Goal: Transaction & Acquisition: Purchase product/service

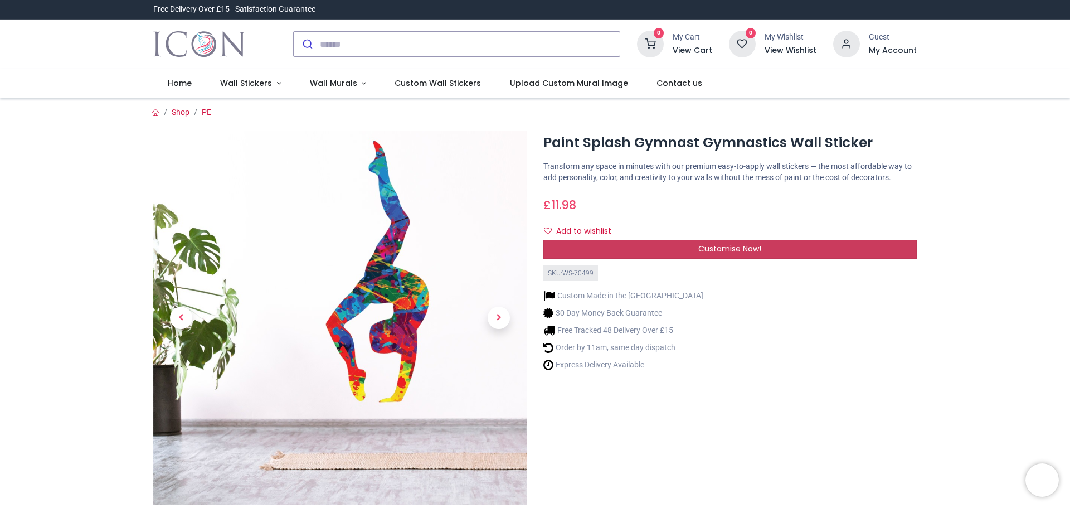
click at [718, 242] on div "Customise Now!" at bounding box center [731, 249] width 374 height 19
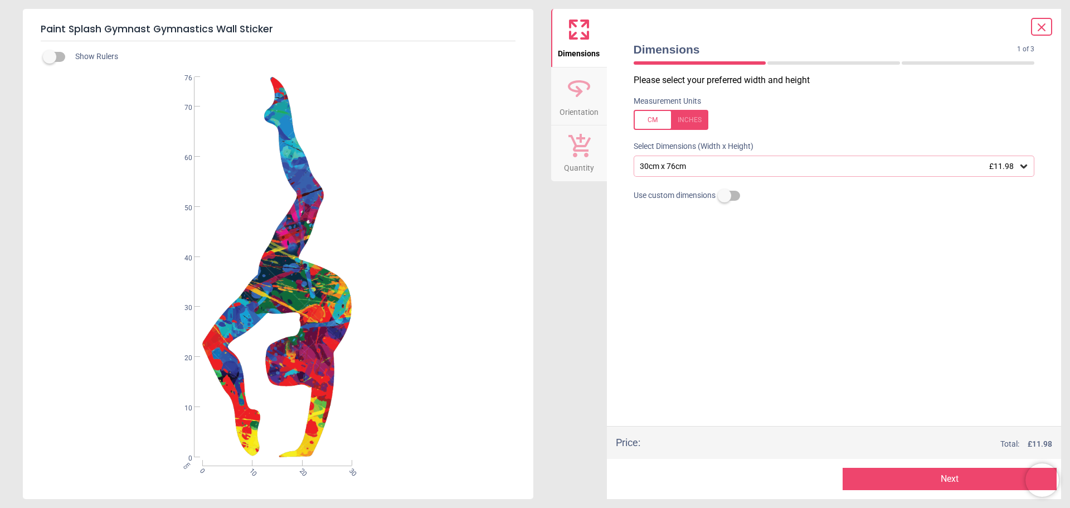
click at [852, 479] on button "Next" at bounding box center [950, 479] width 214 height 22
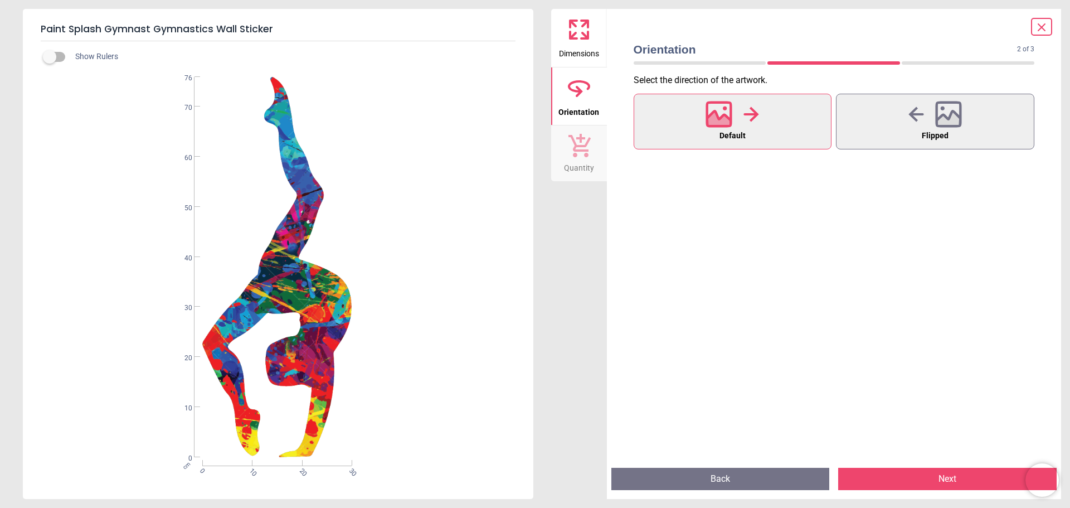
click at [921, 476] on button "Next" at bounding box center [947, 479] width 219 height 22
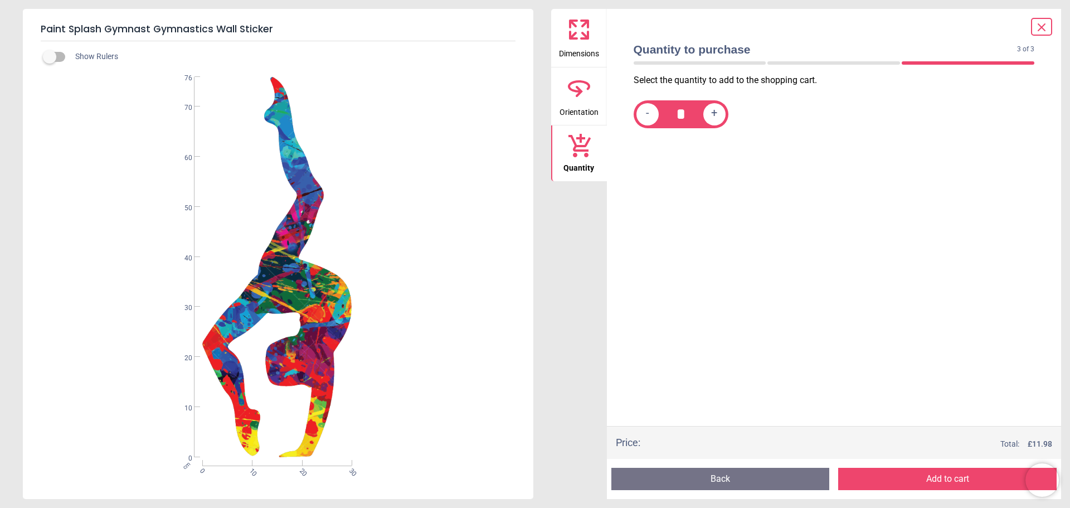
click at [716, 117] on span "+" at bounding box center [714, 114] width 6 height 14
type input "*"
click at [949, 473] on button "Add to cart" at bounding box center [947, 479] width 219 height 22
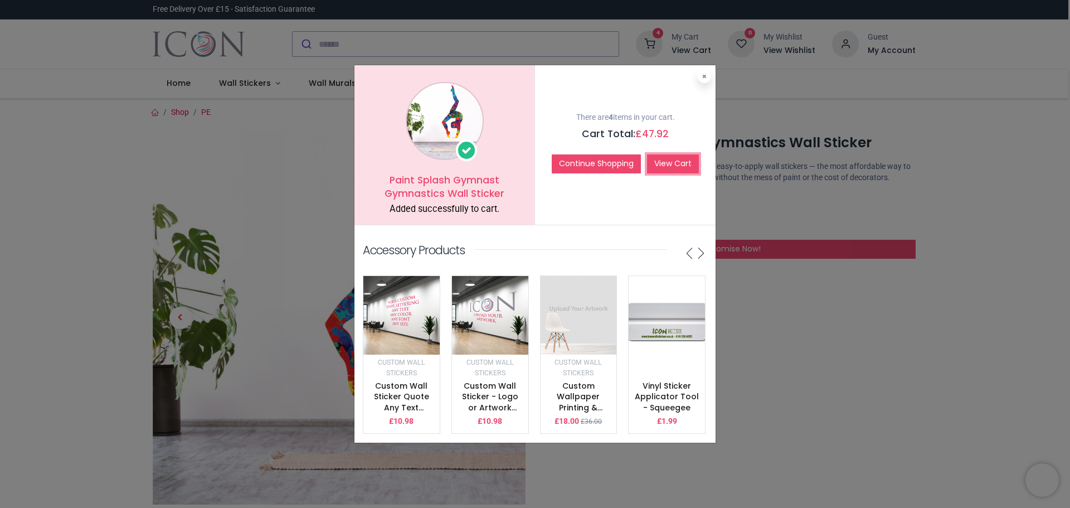
click at [661, 157] on link "View Cart" at bounding box center [673, 163] width 52 height 19
click at [702, 74] on icon at bounding box center [704, 77] width 4 height 6
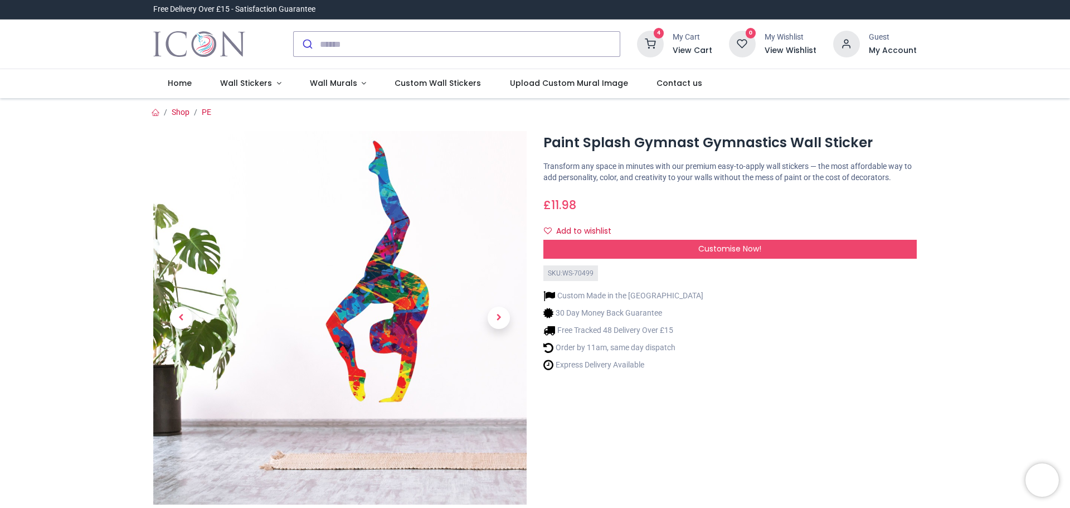
drag, startPoint x: 434, startPoint y: 4, endPoint x: 468, endPoint y: 142, distance: 142.3
click at [468, 142] on img at bounding box center [340, 318] width 374 height 374
click at [781, 351] on div "Custom Made in the [GEOGRAPHIC_DATA] 30 Day Money Back Guarantee Free Tracked 4…" at bounding box center [731, 328] width 374 height 95
